Goal: Task Accomplishment & Management: Use online tool/utility

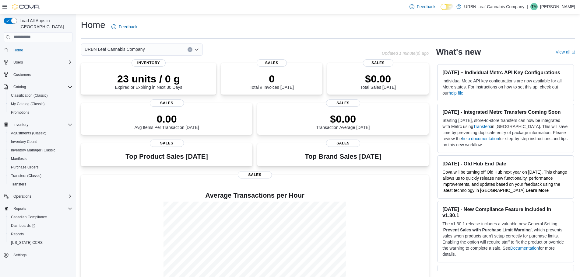
click at [19, 230] on button "Reports" at bounding box center [40, 234] width 69 height 9
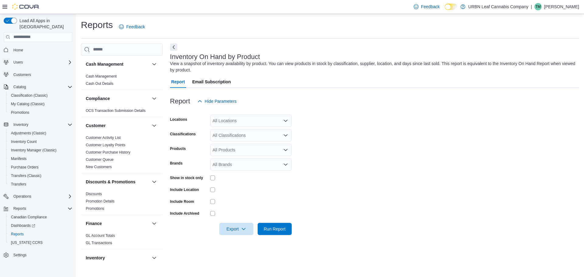
click at [2, 7] on div "Feedback Dark Mode URBN Leaf Cannabis Company | TM Tess McGee" at bounding box center [292, 7] width 584 height 14
click at [228, 122] on div "All Locations" at bounding box center [251, 121] width 82 height 12
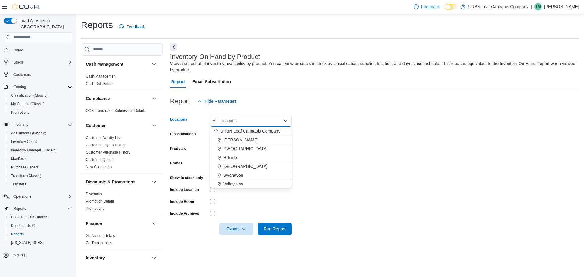
click at [240, 140] on span "[PERSON_NAME]" at bounding box center [240, 140] width 35 height 6
click at [233, 166] on span "Swanavon" at bounding box center [233, 166] width 20 height 6
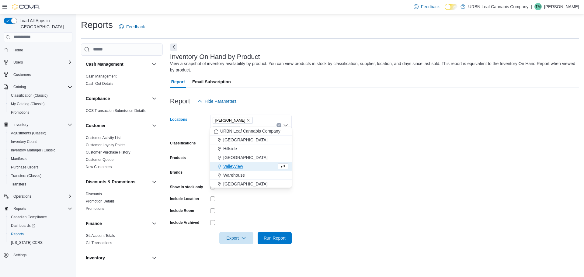
click at [232, 184] on span "[GEOGRAPHIC_DATA]" at bounding box center [245, 184] width 44 height 6
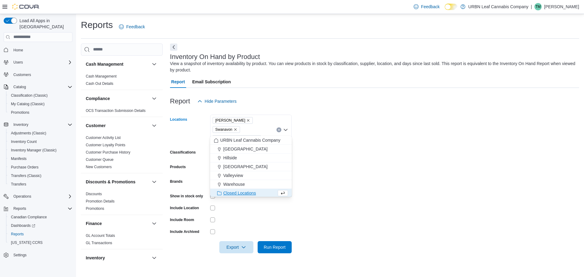
scroll to position [1, 0]
click at [355, 134] on form "Locations Clairmont Swanavon Wembley Combo box. Selected. Clairmont, Swanavon, …" at bounding box center [374, 180] width 409 height 146
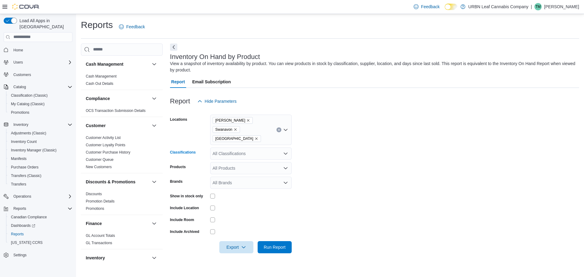
click at [234, 148] on div "All Classifications" at bounding box center [251, 154] width 82 height 12
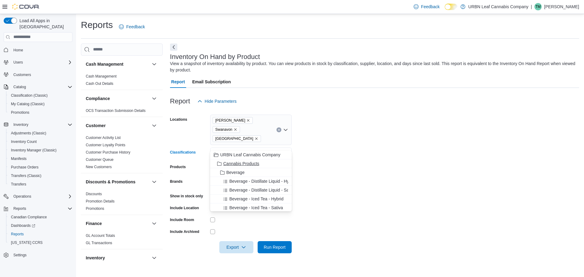
click at [233, 165] on span "Cannabis Products" at bounding box center [241, 164] width 36 height 6
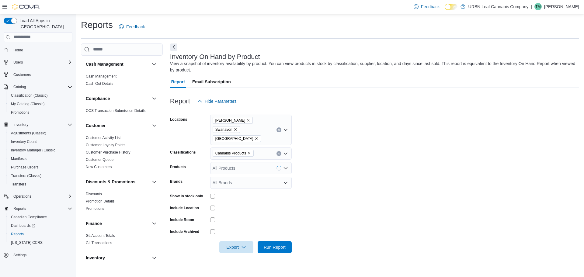
click at [332, 155] on form "Locations Clairmont Swanavon Wembley Classifications Cannabis Products Products…" at bounding box center [374, 180] width 409 height 146
click at [227, 241] on span "Export" at bounding box center [236, 247] width 27 height 12
click at [232, 205] on button "Export to Excel" at bounding box center [237, 202] width 35 height 12
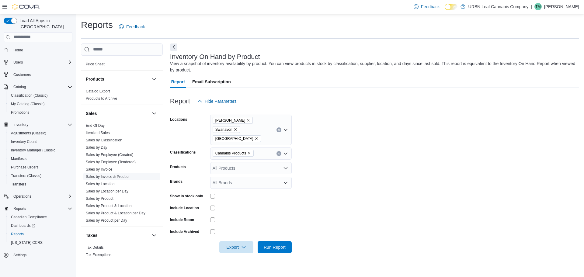
scroll to position [379, 0]
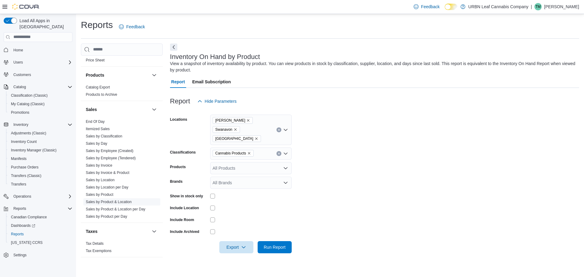
drag, startPoint x: 107, startPoint y: 201, endPoint x: 202, endPoint y: 152, distance: 107.1
click at [107, 201] on link "Sales by Product & Location" at bounding box center [109, 202] width 46 height 4
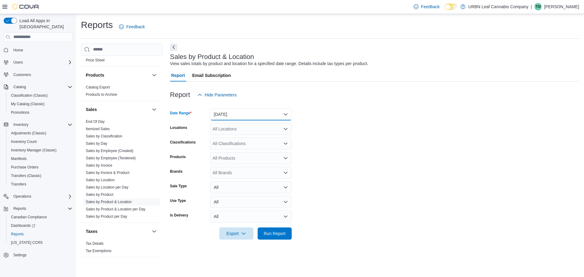
click at [237, 118] on button "[DATE]" at bounding box center [251, 114] width 82 height 12
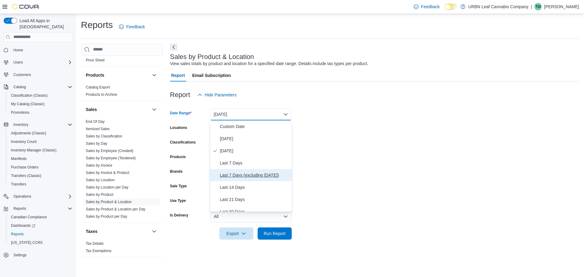
click at [242, 174] on span "Last 7 Days (excluding [DATE])" at bounding box center [254, 175] width 69 height 7
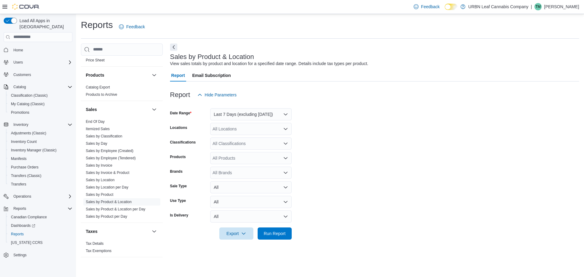
click at [236, 133] on div "All Locations" at bounding box center [251, 129] width 82 height 12
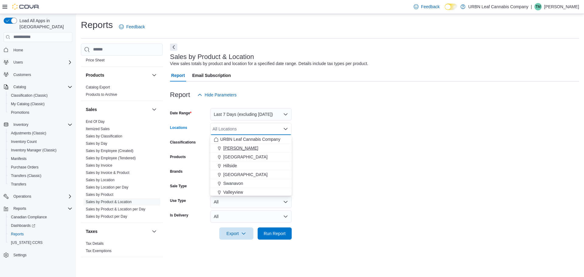
click at [238, 148] on span "[PERSON_NAME]" at bounding box center [240, 148] width 35 height 6
click at [235, 173] on span "Swanavon" at bounding box center [233, 175] width 20 height 6
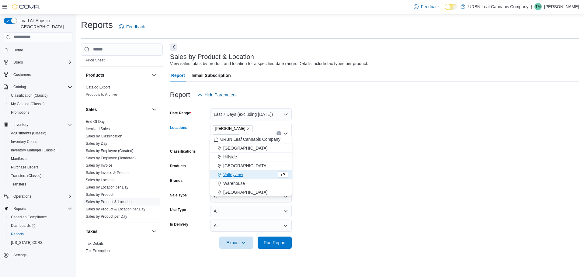
click at [232, 191] on span "[GEOGRAPHIC_DATA]" at bounding box center [245, 192] width 44 height 6
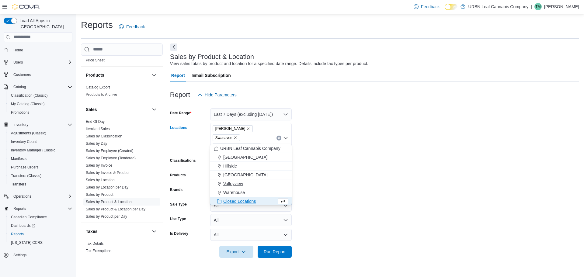
scroll to position [1, 0]
click at [315, 159] on form "Date Range Last 7 Days (excluding today) Locations Clairmont Swanavon Wembley C…" at bounding box center [374, 179] width 409 height 157
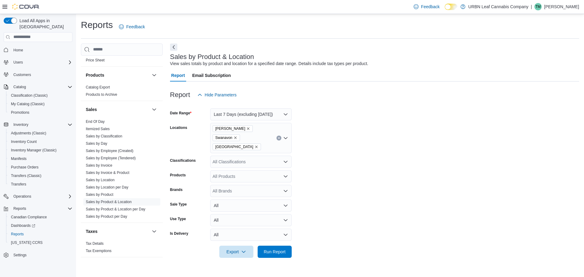
click at [253, 156] on div "All Classifications" at bounding box center [251, 162] width 82 height 12
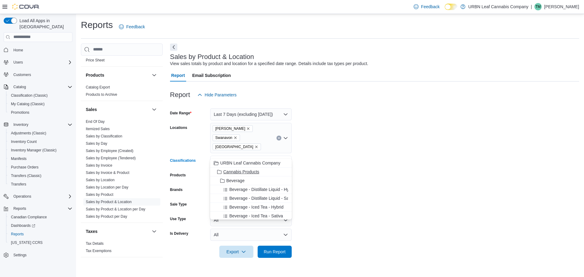
click at [236, 170] on span "Cannabis Products" at bounding box center [241, 172] width 36 height 6
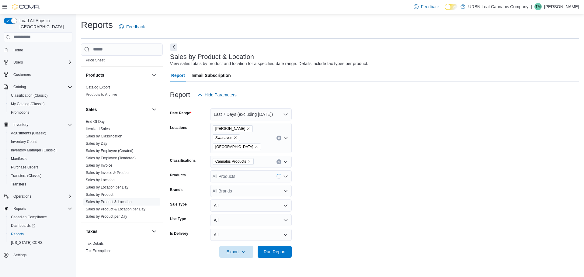
click at [362, 155] on form "Date Range Last 7 Days (excluding today) Locations Clairmont Swanavon Wembley C…" at bounding box center [374, 179] width 409 height 157
click at [240, 246] on span "Export" at bounding box center [236, 252] width 27 height 12
click at [239, 213] on button "Export to Csv" at bounding box center [237, 218] width 35 height 12
click at [239, 207] on span "Export to Excel" at bounding box center [237, 206] width 27 height 5
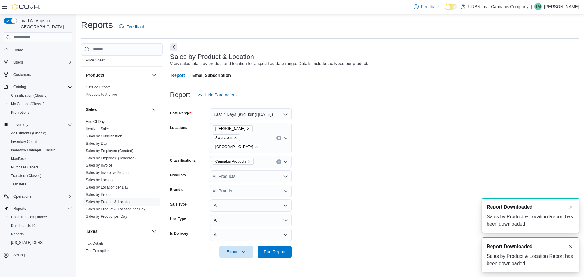
scroll to position [0, 0]
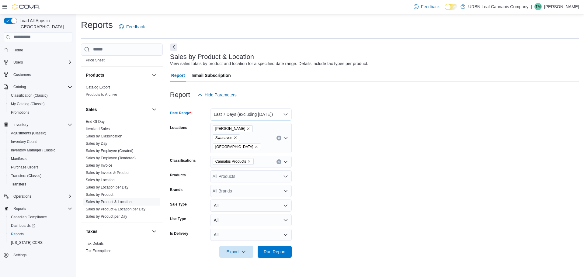
drag, startPoint x: 233, startPoint y: 110, endPoint x: 228, endPoint y: 112, distance: 5.4
click at [233, 110] on button "Last 7 Days (excluding [DATE])" at bounding box center [251, 114] width 82 height 12
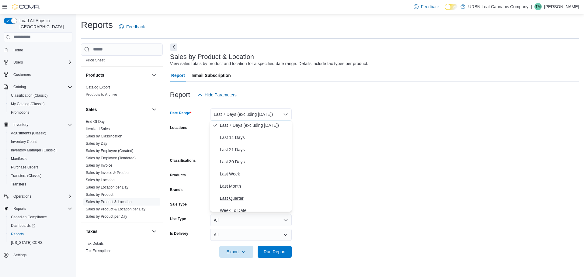
scroll to position [61, 0]
click at [236, 147] on span "Last 30 Days" at bounding box center [254, 150] width 69 height 7
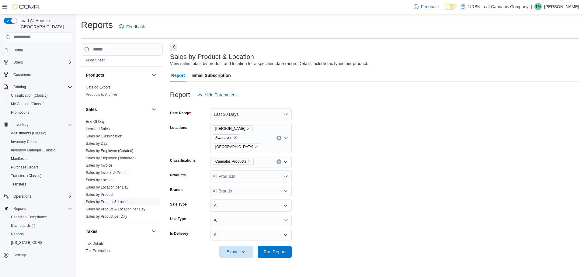
drag, startPoint x: 394, startPoint y: 129, endPoint x: 375, endPoint y: 128, distance: 18.9
click at [395, 129] on form "Date Range Last 30 Days Locations Clairmont Swanavon Wembley Classifications Ca…" at bounding box center [374, 179] width 409 height 157
click at [257, 170] on div "All Products" at bounding box center [251, 176] width 82 height 12
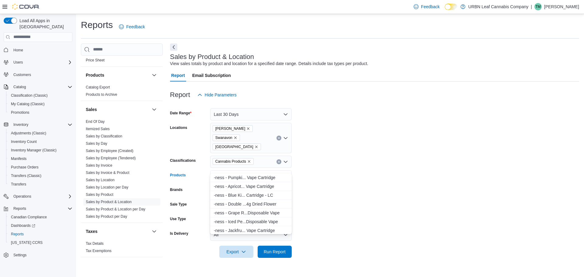
click at [329, 152] on form "Date Range Last 30 Days Locations Clairmont Swanavon Wembley Classifications Ca…" at bounding box center [374, 179] width 409 height 157
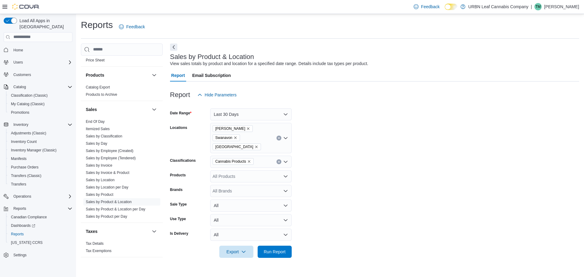
click at [236, 185] on div "All Brands" at bounding box center [251, 191] width 82 height 12
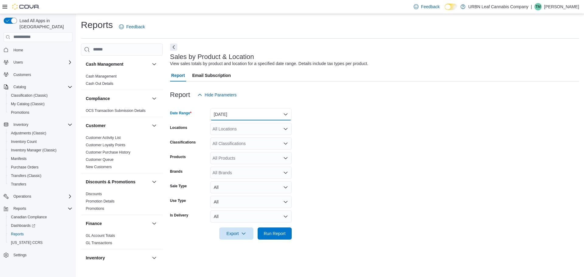
click at [227, 113] on button "[DATE]" at bounding box center [251, 114] width 82 height 12
click at [234, 123] on span "Last 30 Days" at bounding box center [254, 120] width 69 height 7
click at [363, 120] on form "Date Range Last 30 Days Locations All Locations Classifications All Classificat…" at bounding box center [374, 170] width 409 height 139
click at [263, 132] on div "All Locations" at bounding box center [251, 129] width 82 height 12
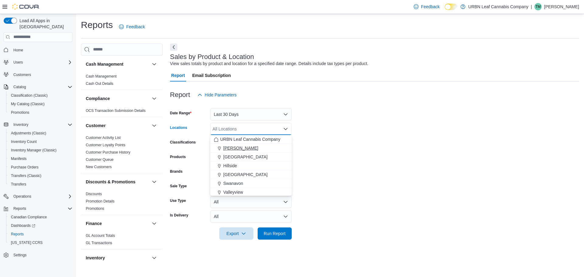
click at [240, 146] on span "[PERSON_NAME]" at bounding box center [240, 148] width 35 height 6
click at [232, 175] on span "Swanavon" at bounding box center [233, 175] width 20 height 6
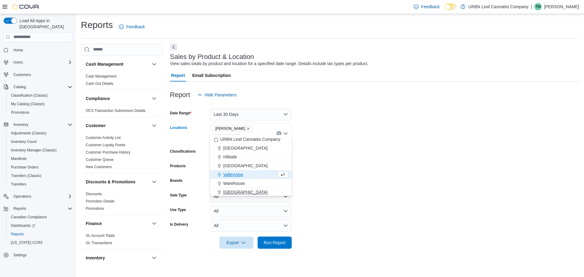
click at [232, 190] on span "[GEOGRAPHIC_DATA]" at bounding box center [245, 192] width 44 height 6
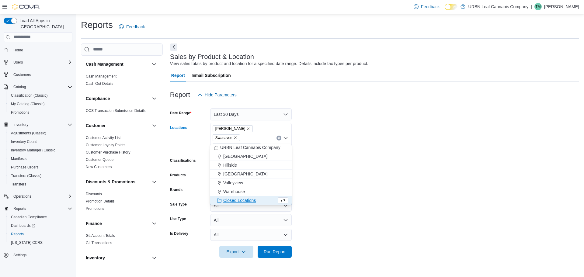
click at [369, 159] on form "Date Range Last 30 Days Locations [GEOGRAPHIC_DATA] [GEOGRAPHIC_DATA] [GEOGRAPH…" at bounding box center [374, 179] width 409 height 157
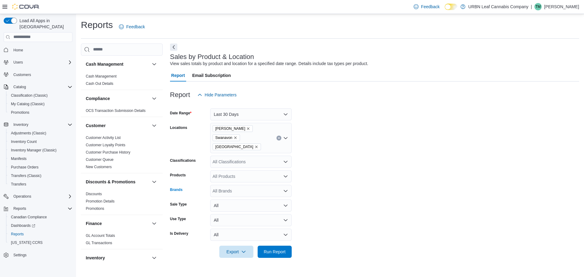
click at [227, 185] on div "All Brands" at bounding box center [251, 191] width 82 height 12
type input "***"
click at [232, 197] on button "[PERSON_NAME]" at bounding box center [251, 192] width 82 height 9
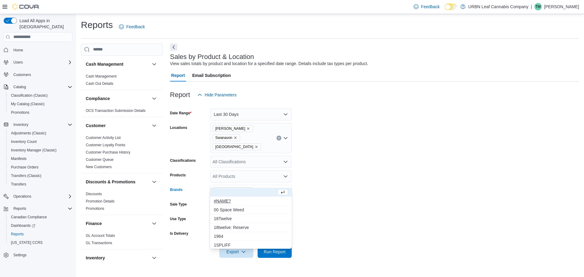
click at [242, 187] on span "[PERSON_NAME]" at bounding box center [233, 190] width 40 height 7
click at [246, 189] on icon "Remove Aurora Drift from selection in this group" at bounding box center [248, 191] width 4 height 4
click at [239, 185] on div "All Brands Combo box. Selected. Combo box input. All Brands. Type some text or,…" at bounding box center [251, 191] width 82 height 12
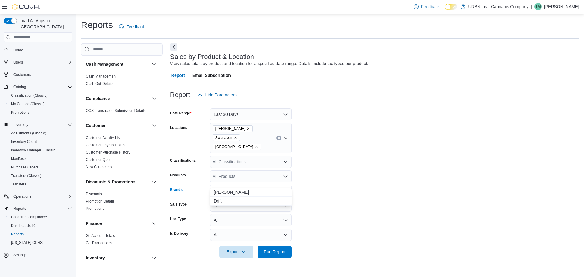
type input "****"
click at [232, 201] on span "Drift" at bounding box center [251, 201] width 74 height 6
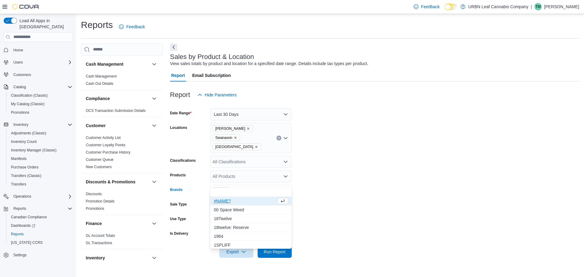
click at [335, 182] on form "Date Range Last 30 Days Locations [GEOGRAPHIC_DATA] Swanavon [GEOGRAPHIC_DATA] …" at bounding box center [374, 179] width 409 height 157
click at [272, 249] on span "Run Report" at bounding box center [275, 252] width 22 height 6
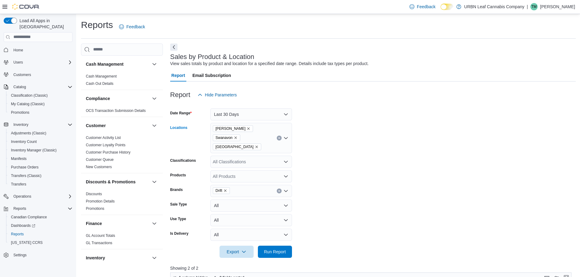
click at [236, 126] on span "[PERSON_NAME]" at bounding box center [232, 129] width 35 height 6
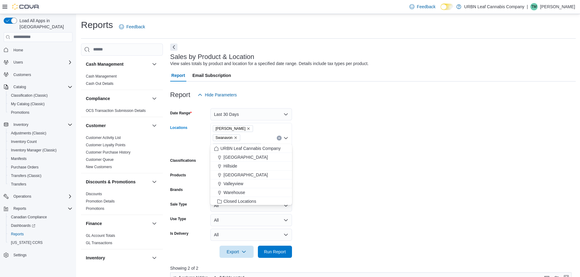
click at [246, 127] on icon "Remove Clairmont from selection in this group" at bounding box center [248, 129] width 4 height 4
click at [236, 136] on icon "Remove Swanavon from selection in this group" at bounding box center [236, 138] width 4 height 4
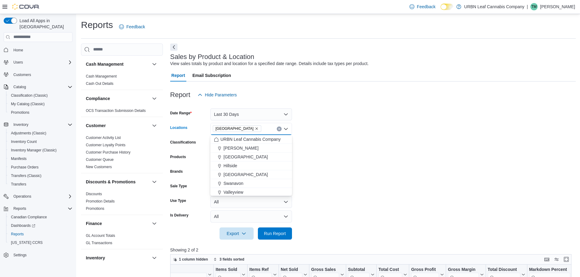
click at [236, 127] on span "[GEOGRAPHIC_DATA]" at bounding box center [237, 128] width 48 height 7
click at [255, 128] on icon "Remove Wembley from selection in this group" at bounding box center [257, 129] width 4 height 4
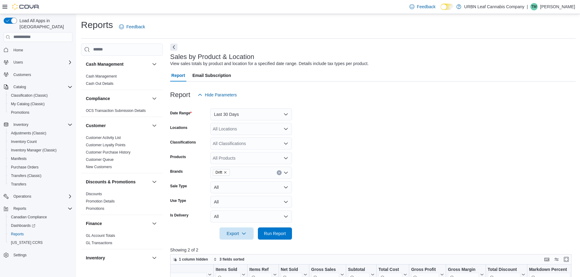
click at [336, 134] on form "Date Range Last 30 Days Locations All Locations Classifications All Classificat…" at bounding box center [372, 170] width 405 height 139
click at [226, 173] on icon "Remove Drift from selection in this group" at bounding box center [225, 173] width 4 height 4
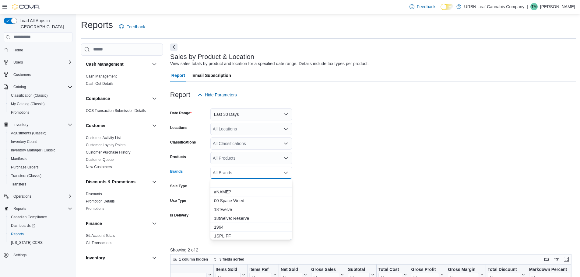
click at [227, 173] on div "All Brands Combo box. Selected. Combo box input. All Brands. Type some text or,…" at bounding box center [251, 173] width 82 height 12
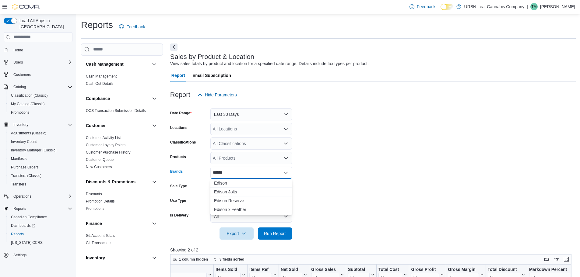
type input "******"
click at [224, 187] on button "Edison" at bounding box center [251, 183] width 82 height 9
click at [338, 179] on form "Date Range Last 30 Days Locations All Locations Classifications All Classificat…" at bounding box center [372, 170] width 405 height 139
click at [278, 229] on span "Run Report" at bounding box center [274, 233] width 27 height 12
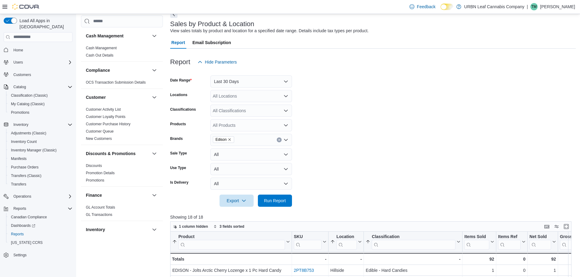
scroll to position [21, 0]
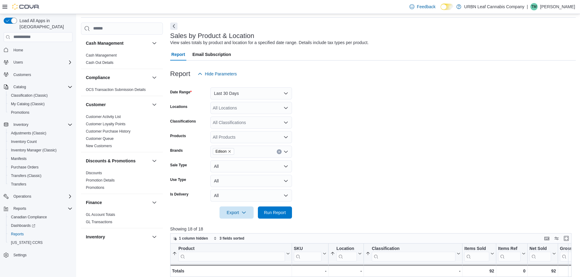
click at [228, 152] on icon "Remove Edison from selection in this group" at bounding box center [229, 151] width 2 height 2
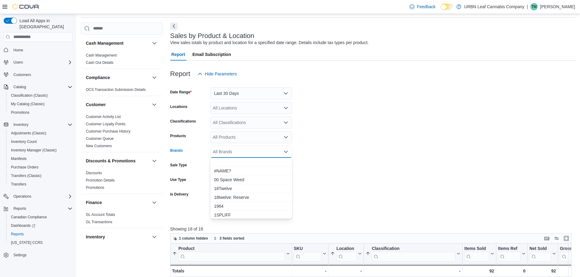
click at [228, 152] on div "All Brands Combo box. Selected. Combo box input. All Brands. Type some text or,…" at bounding box center [251, 152] width 82 height 12
type input "*"
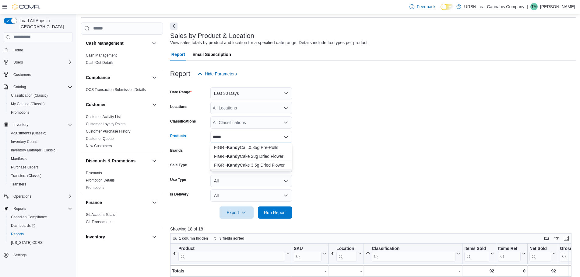
type input "*****"
click at [230, 164] on strong "Kandy" at bounding box center [233, 165] width 13 height 5
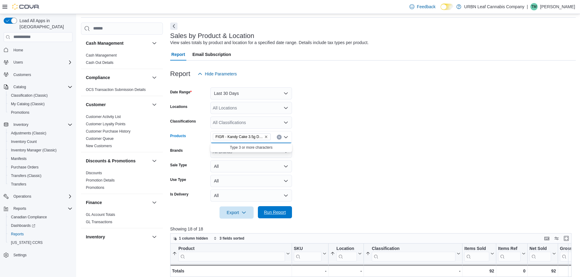
click at [277, 215] on span "Run Report" at bounding box center [275, 212] width 22 height 6
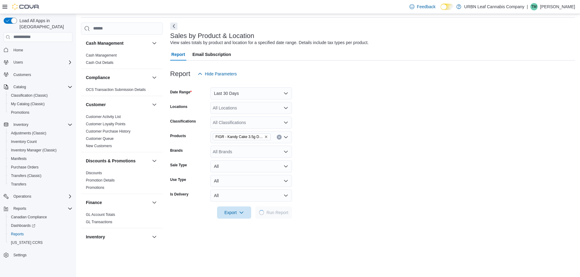
click at [322, 186] on form "Date Range Last 30 Days Locations All Locations Classifications All Classificat…" at bounding box center [372, 149] width 405 height 139
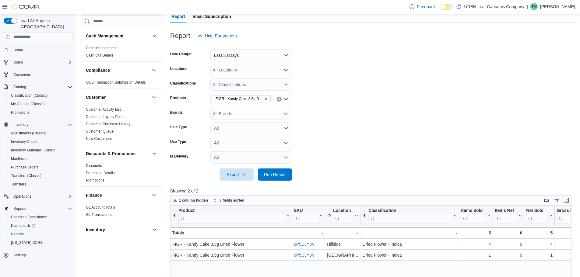
scroll to position [112, 0]
